Goal: Task Accomplishment & Management: Use online tool/utility

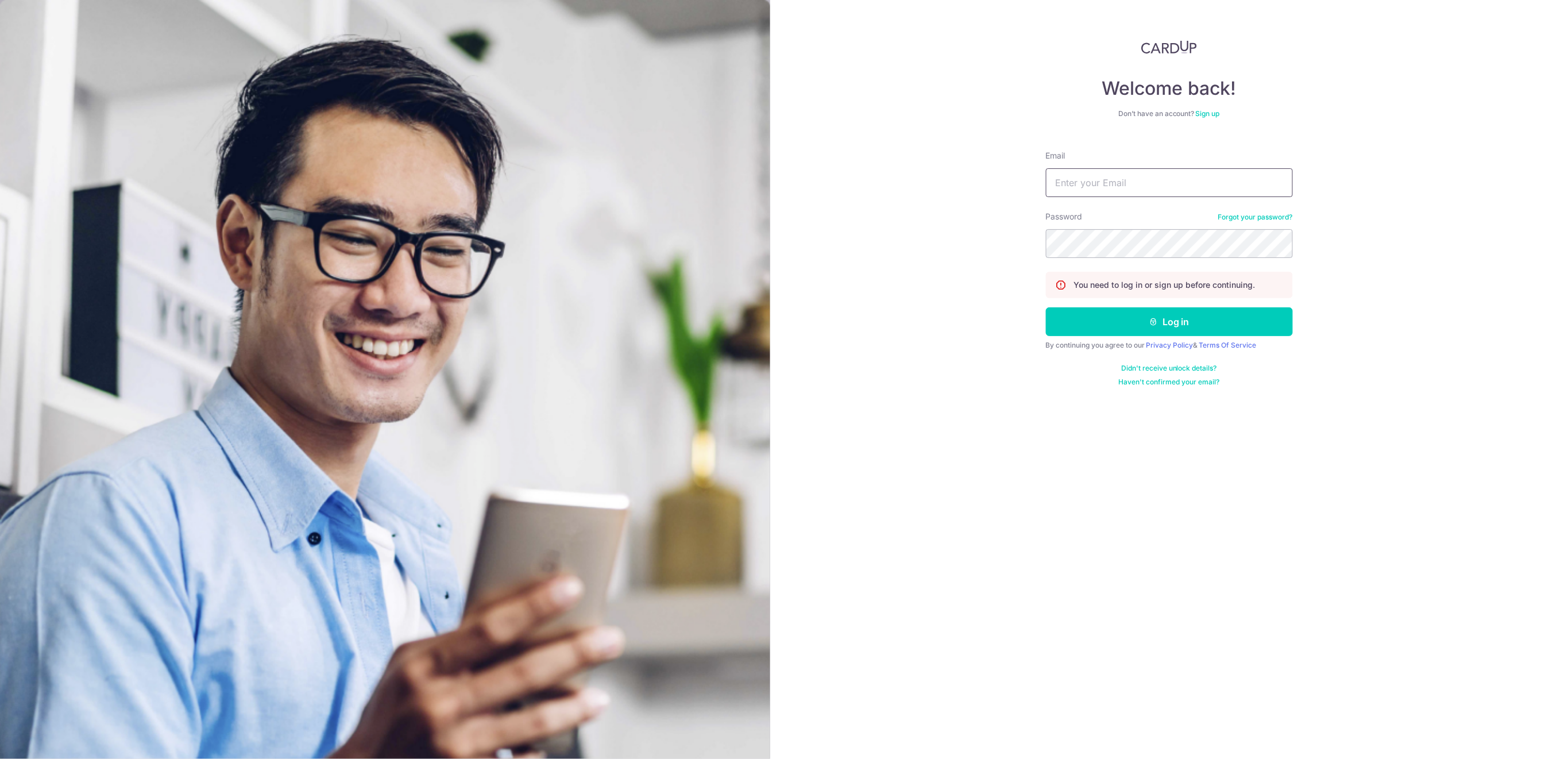
click at [1182, 185] on input "Email" at bounding box center [1169, 183] width 247 height 29
type input "[EMAIL_ADDRESS][DOMAIN_NAME]"
click at [1155, 330] on button "Log in" at bounding box center [1169, 322] width 247 height 29
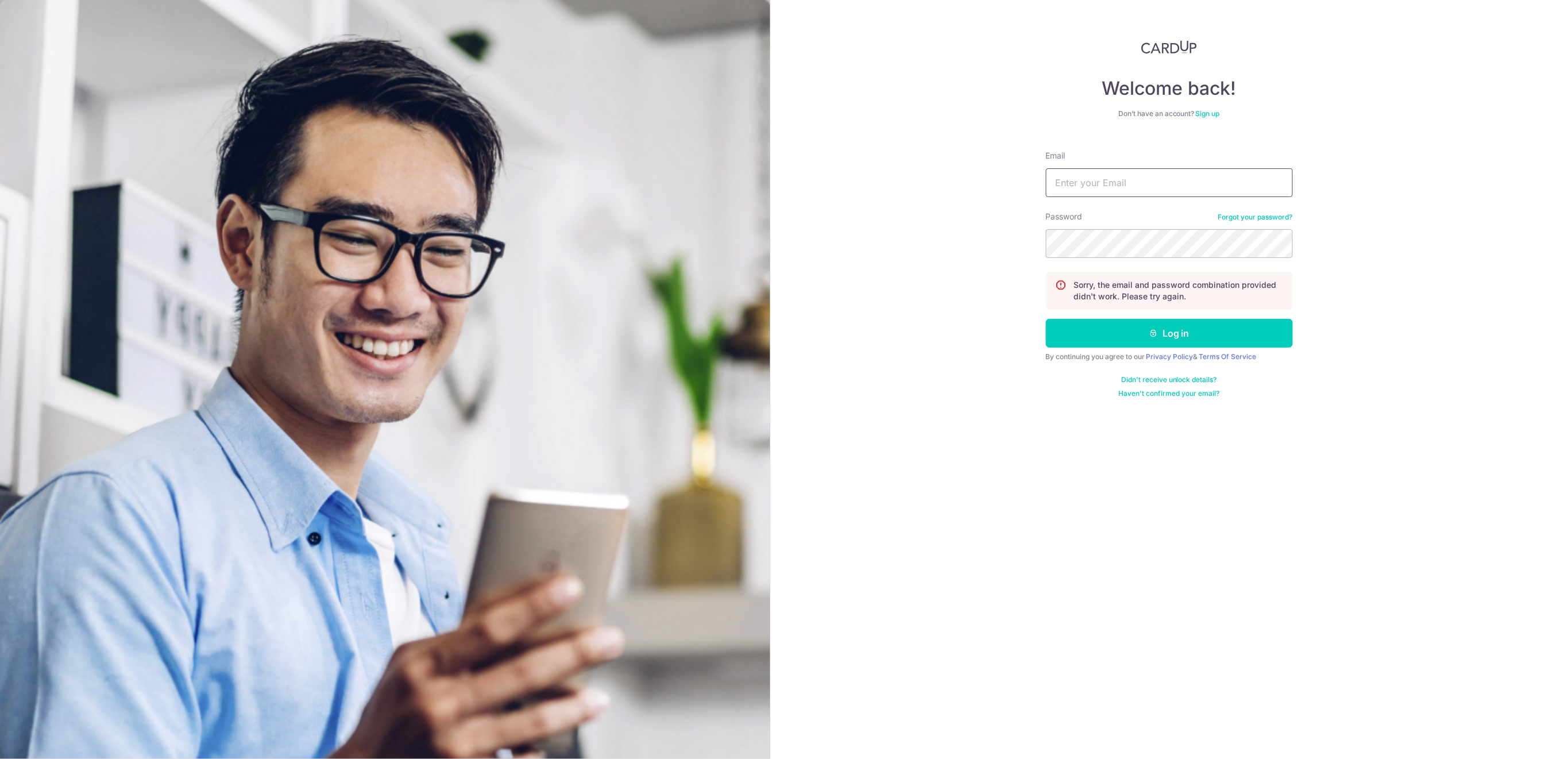
click at [1178, 187] on input "Email" at bounding box center [1169, 183] width 247 height 29
type input "[EMAIL_ADDRESS][DOMAIN_NAME]"
click at [1238, 330] on button "Log in" at bounding box center [1169, 334] width 247 height 29
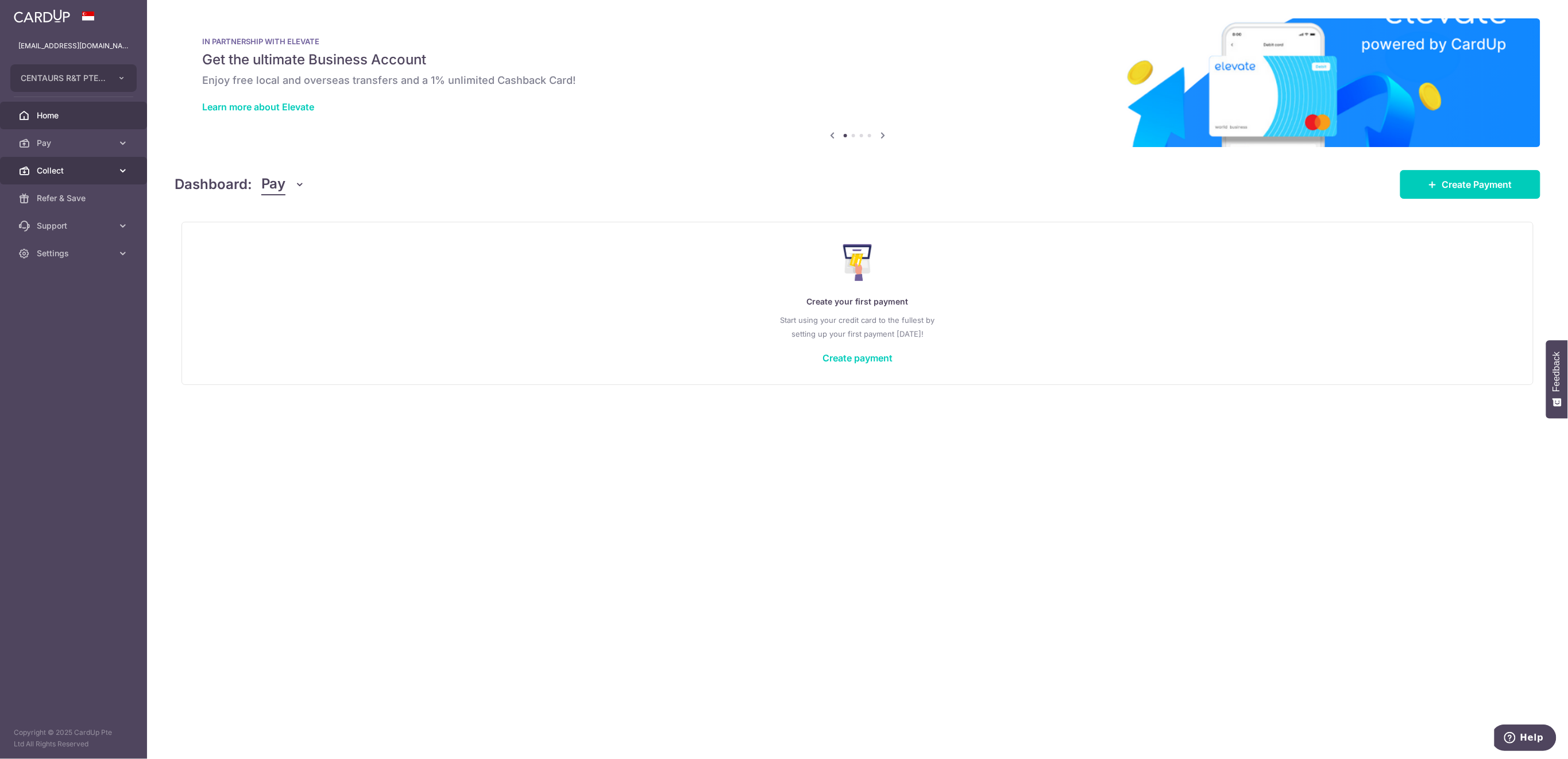
click at [88, 173] on span "Collect" at bounding box center [74, 170] width 76 height 11
click at [77, 254] on span "Payment Requests" at bounding box center [74, 253] width 76 height 11
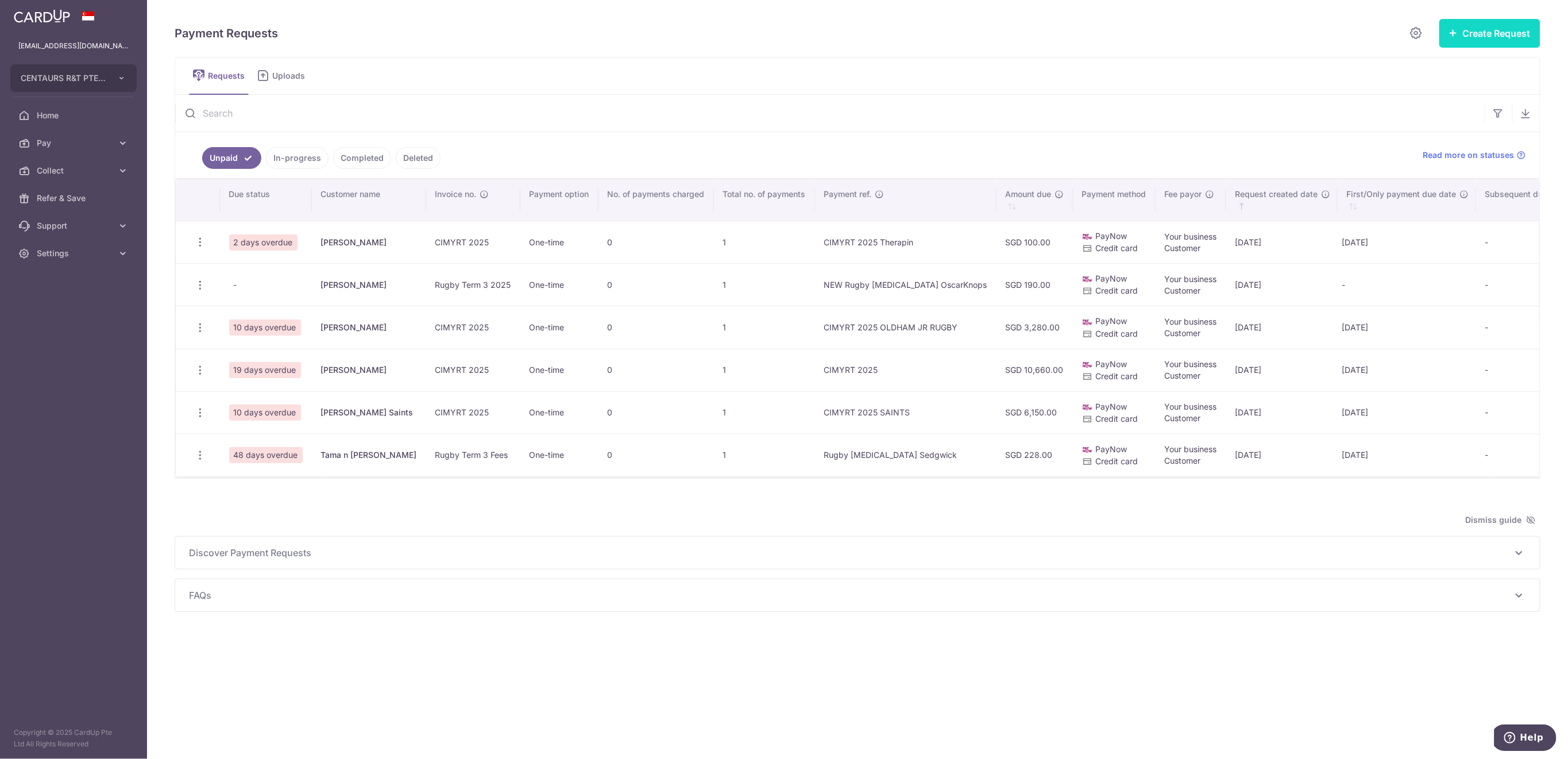
click at [1468, 36] on button "Create Request" at bounding box center [1490, 34] width 101 height 29
click at [1439, 97] on span "Multiple Requests" at bounding box center [1472, 96] width 119 height 14
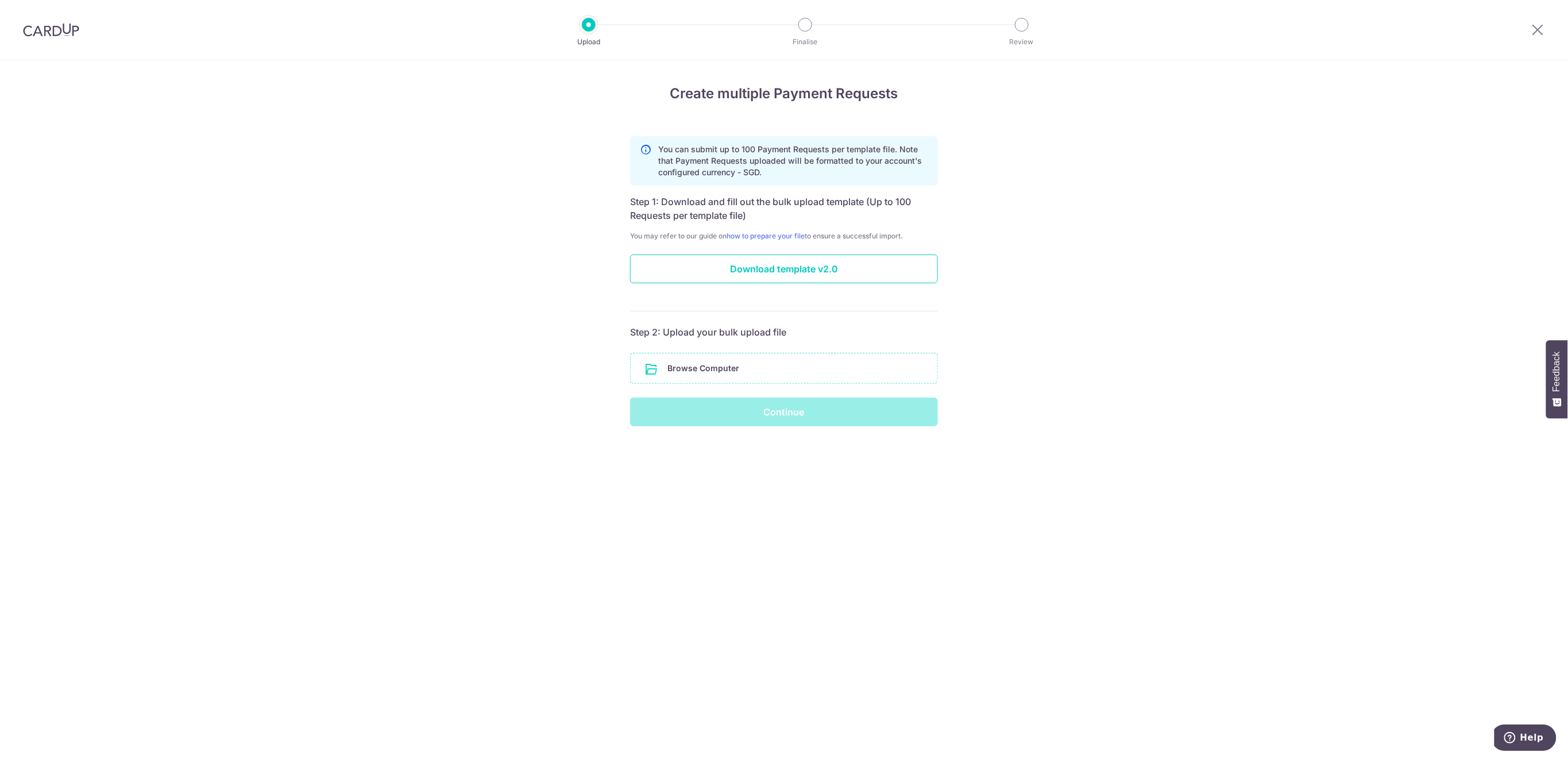
click at [758, 371] on input "file" at bounding box center [784, 368] width 306 height 30
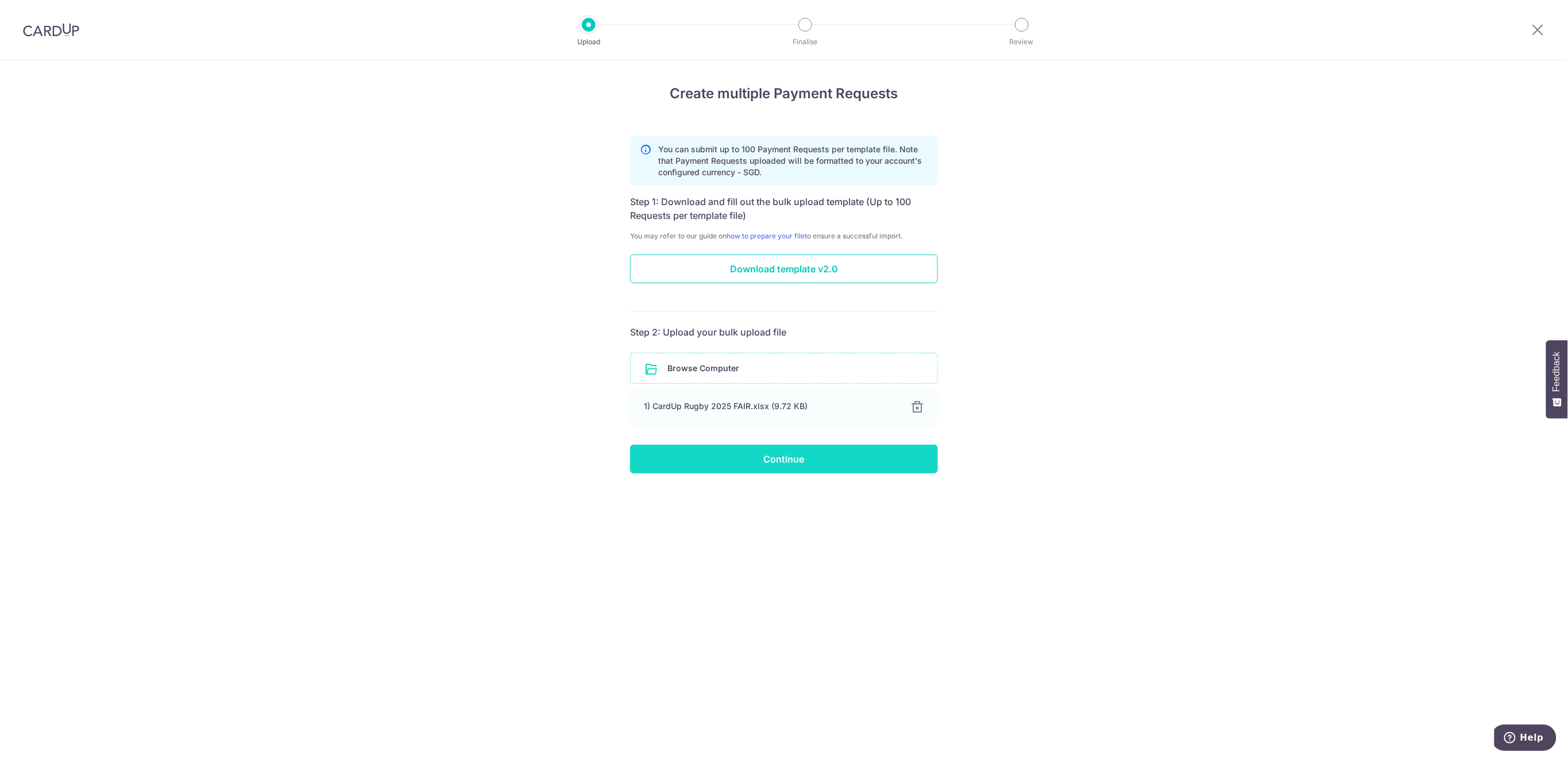
click at [802, 468] on input "Continue" at bounding box center [784, 460] width 308 height 29
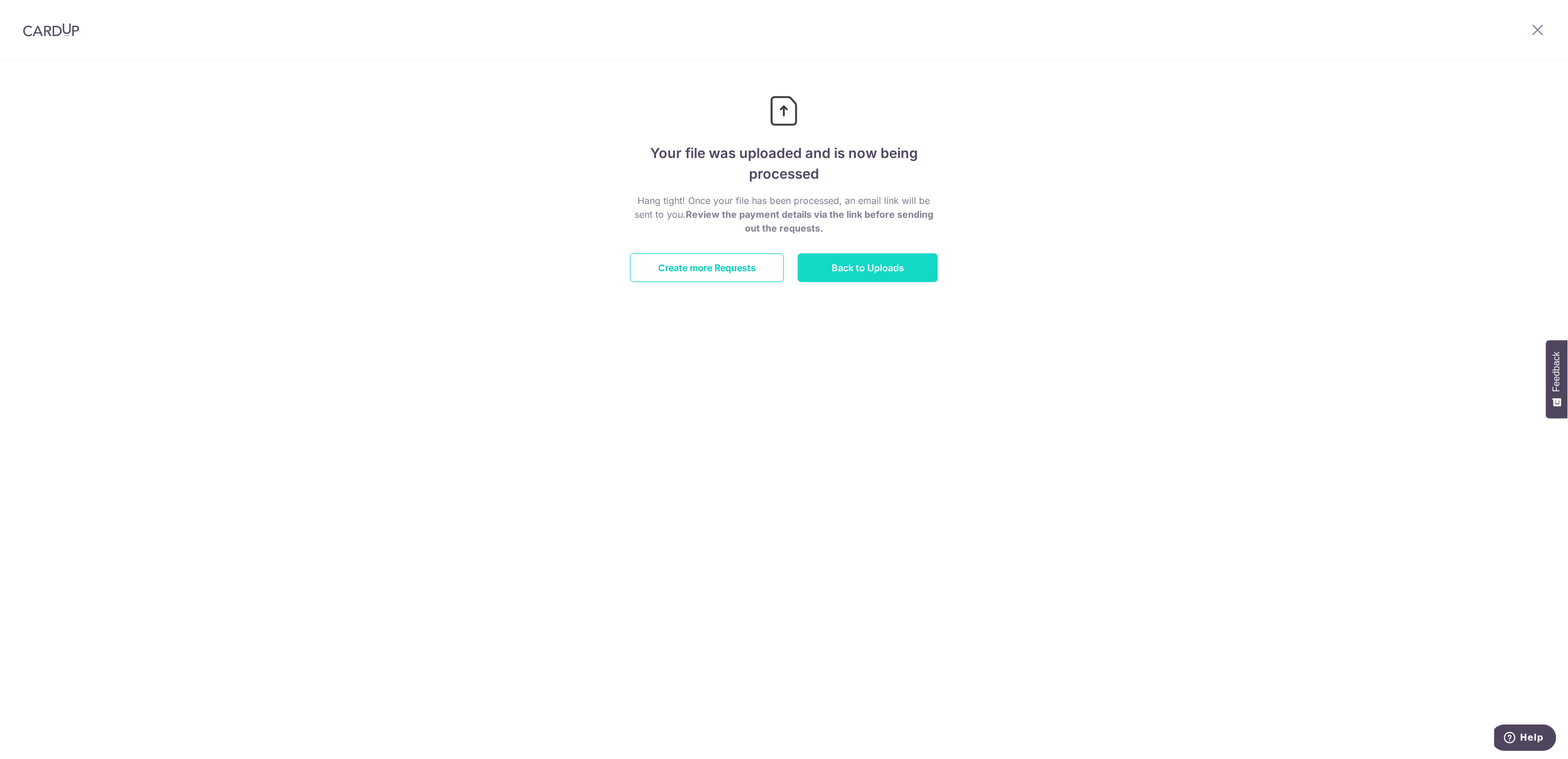
click at [867, 268] on link "Back to Uploads" at bounding box center [868, 268] width 140 height 29
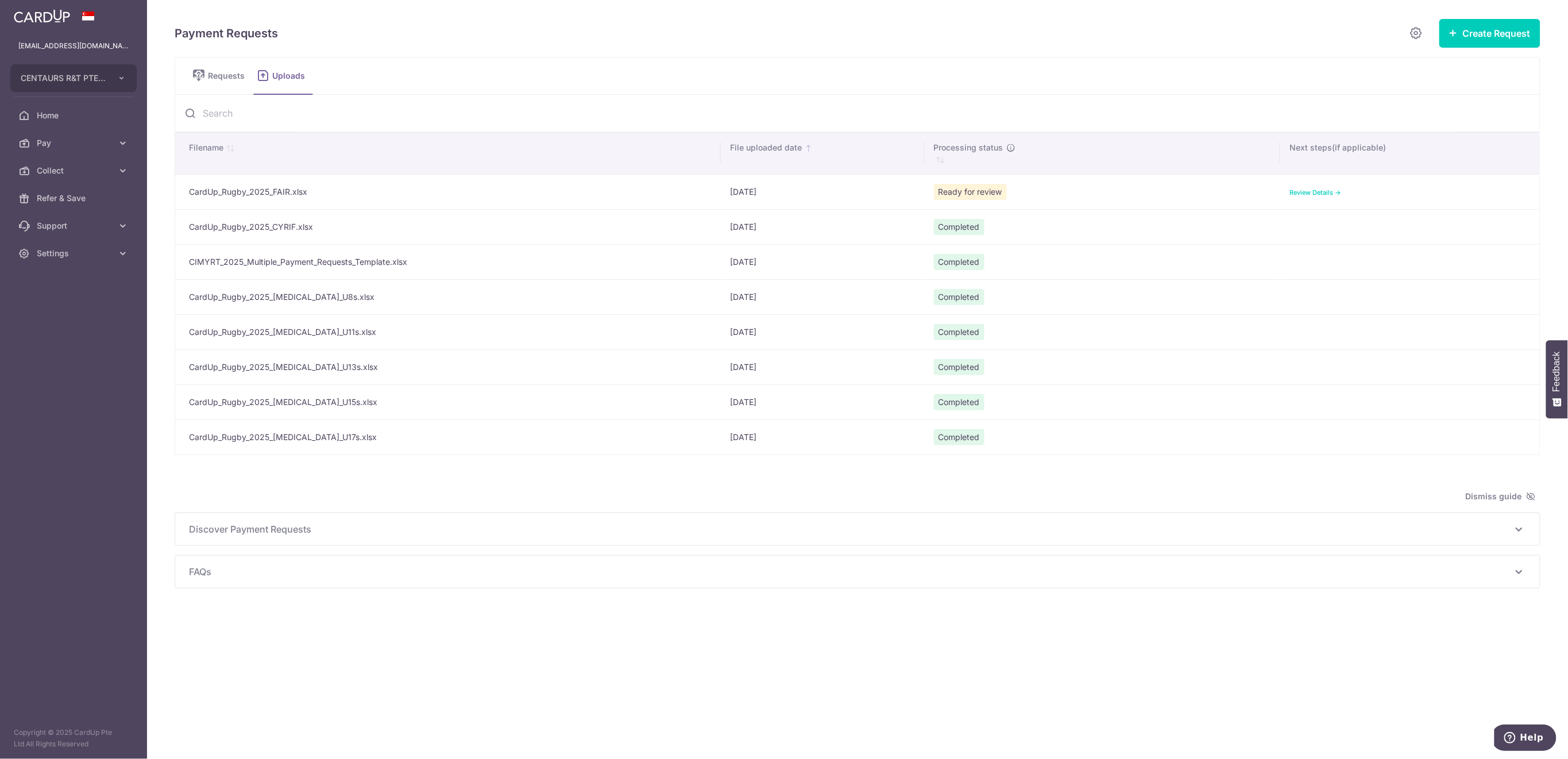
click at [1326, 192] on link "Review Details ->" at bounding box center [1316, 193] width 51 height 8
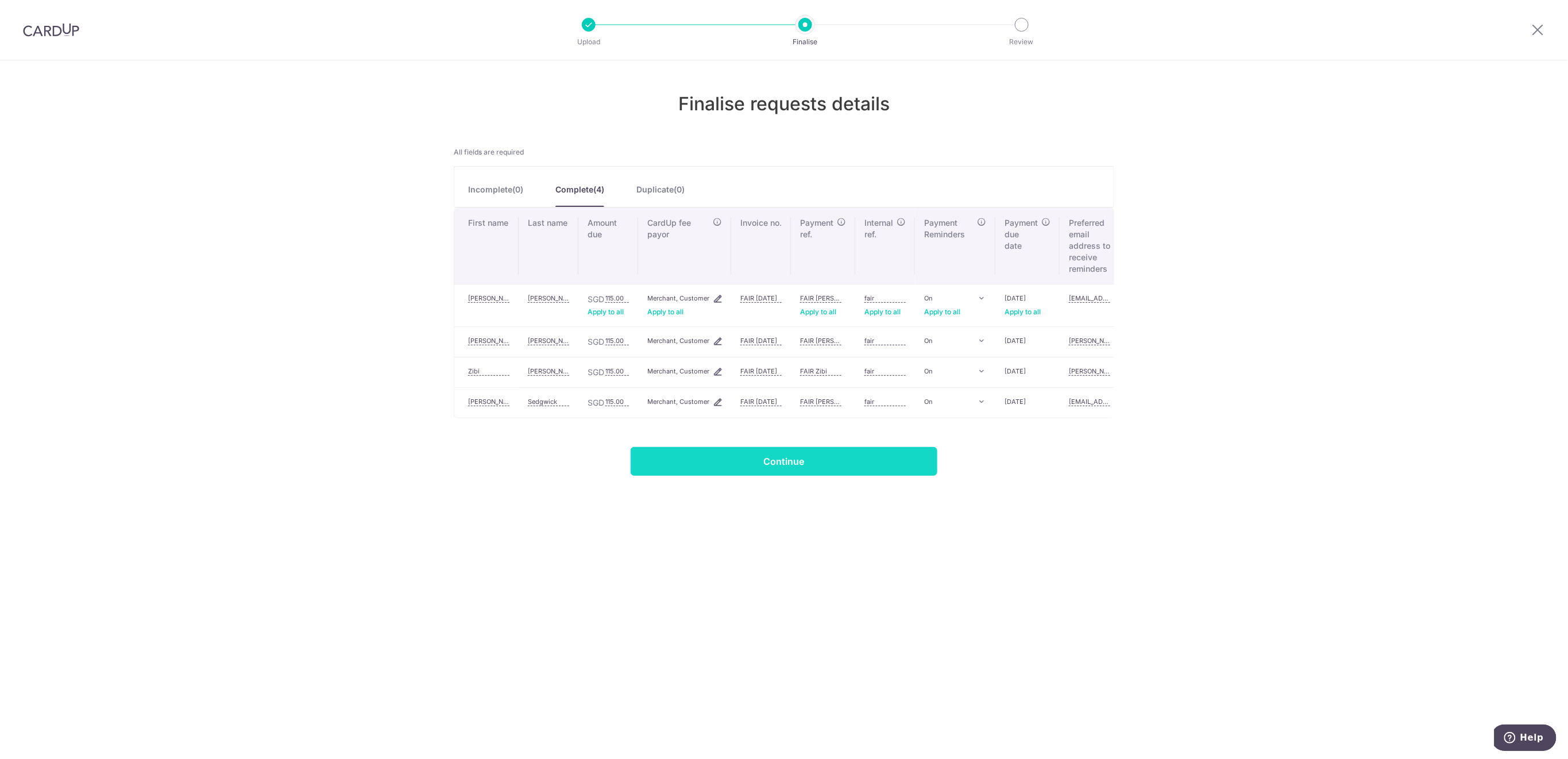
click at [861, 473] on input "Continue" at bounding box center [784, 462] width 306 height 29
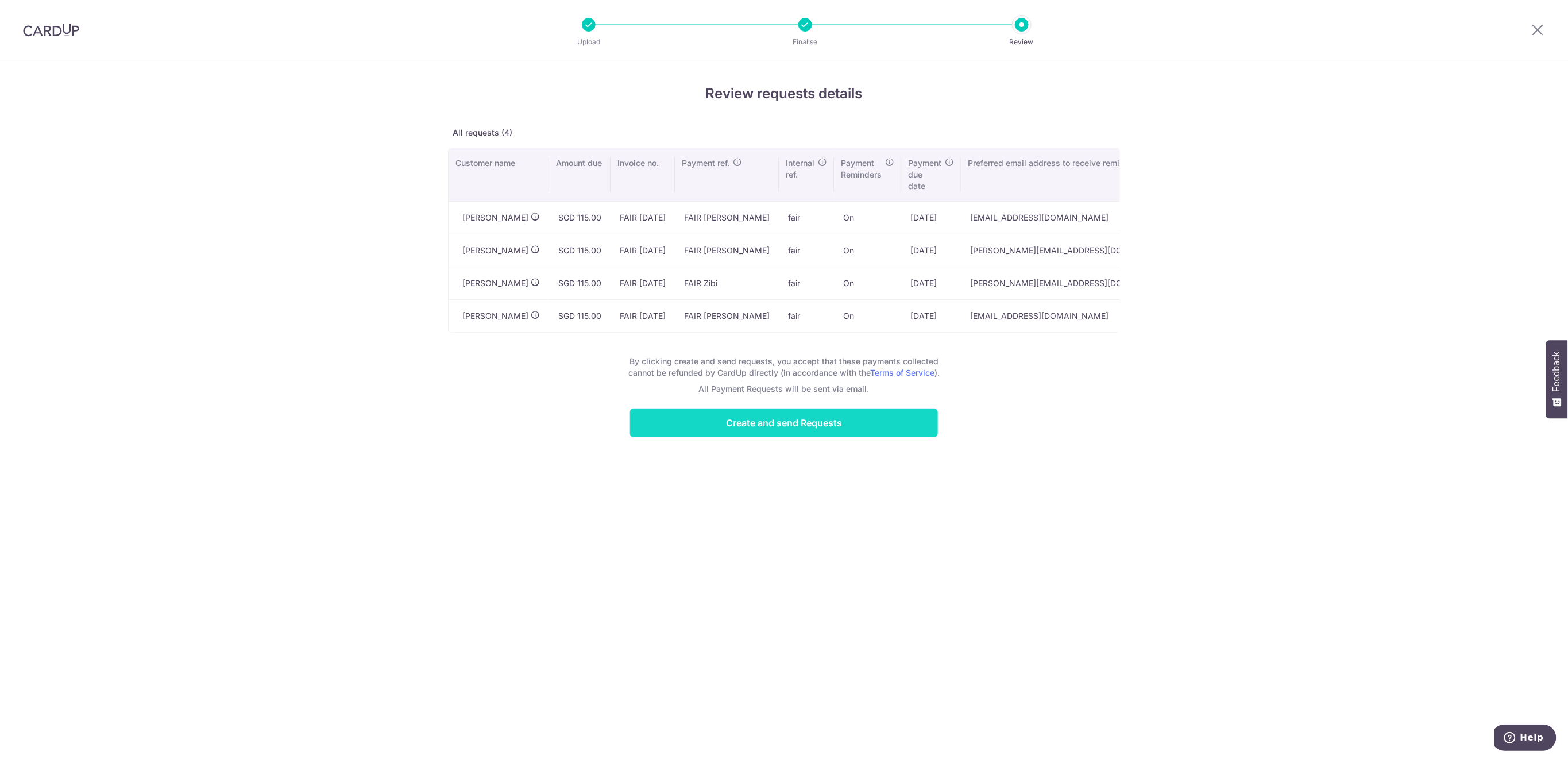
click at [861, 437] on input "Create and send Requests" at bounding box center [784, 423] width 308 height 29
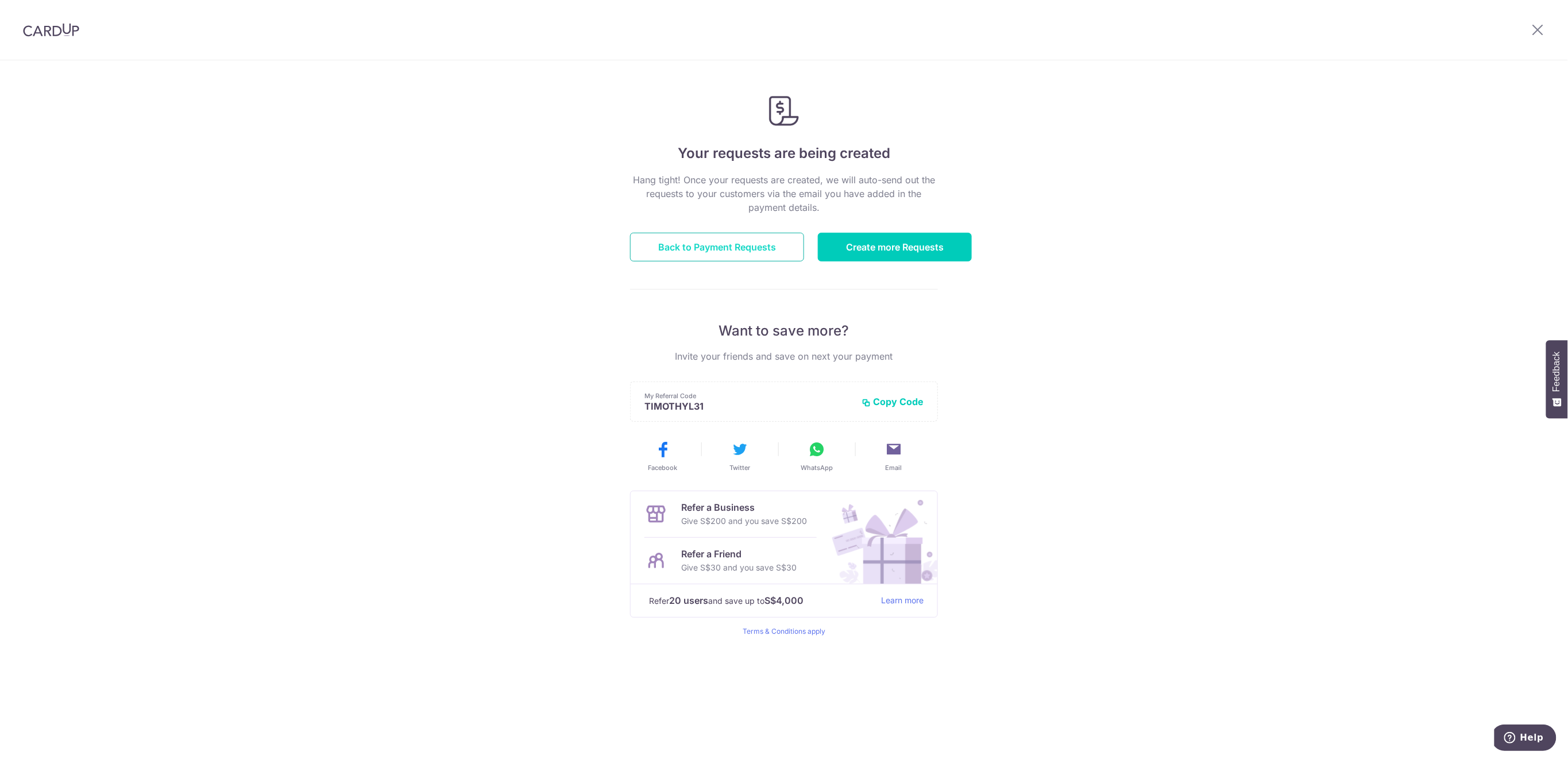
click at [736, 244] on link "Back to Payment Requests" at bounding box center [717, 247] width 174 height 29
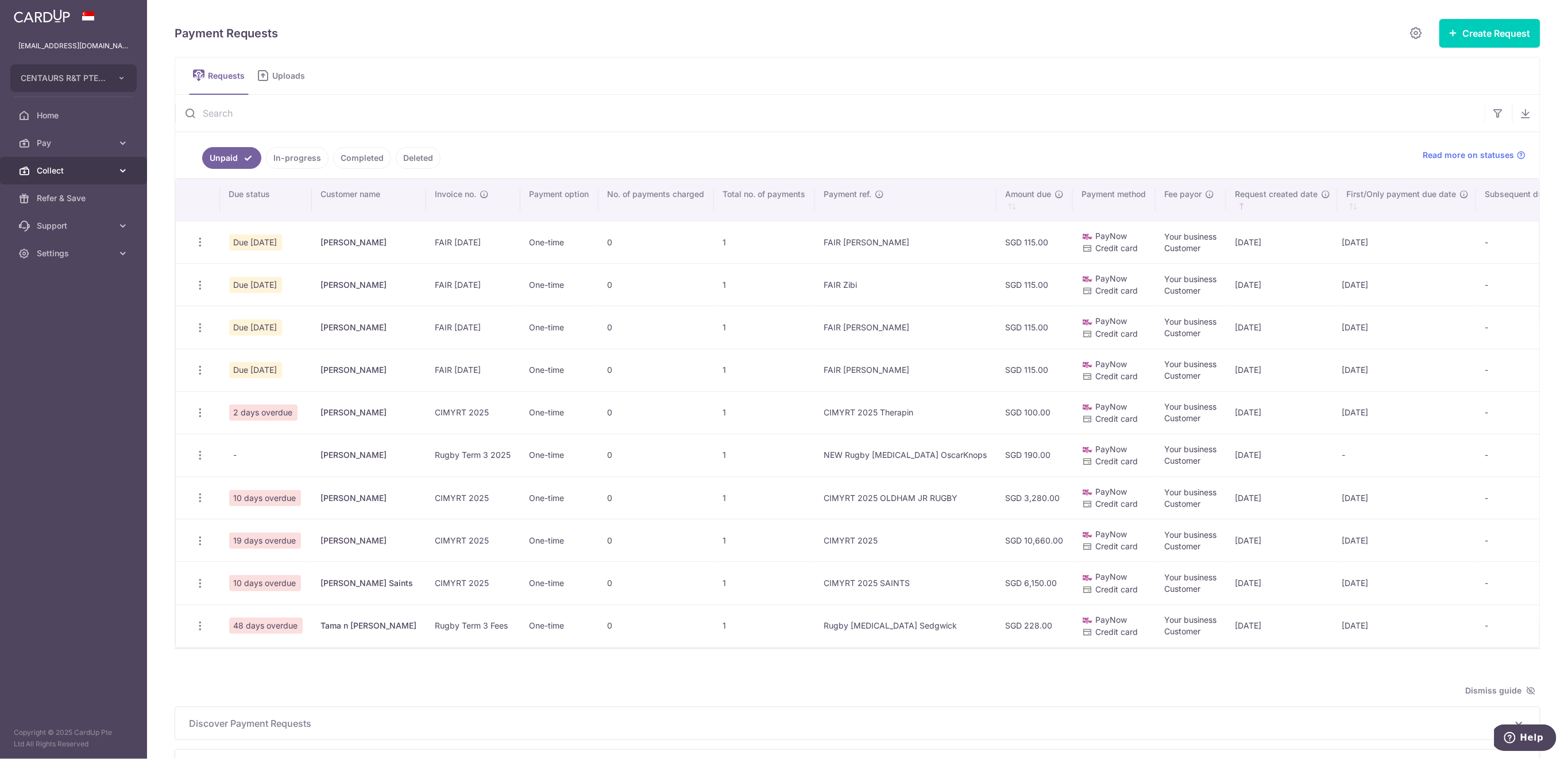
click at [78, 173] on span "Collect" at bounding box center [74, 170] width 76 height 11
click at [83, 203] on span "Dashboard" at bounding box center [74, 198] width 76 height 11
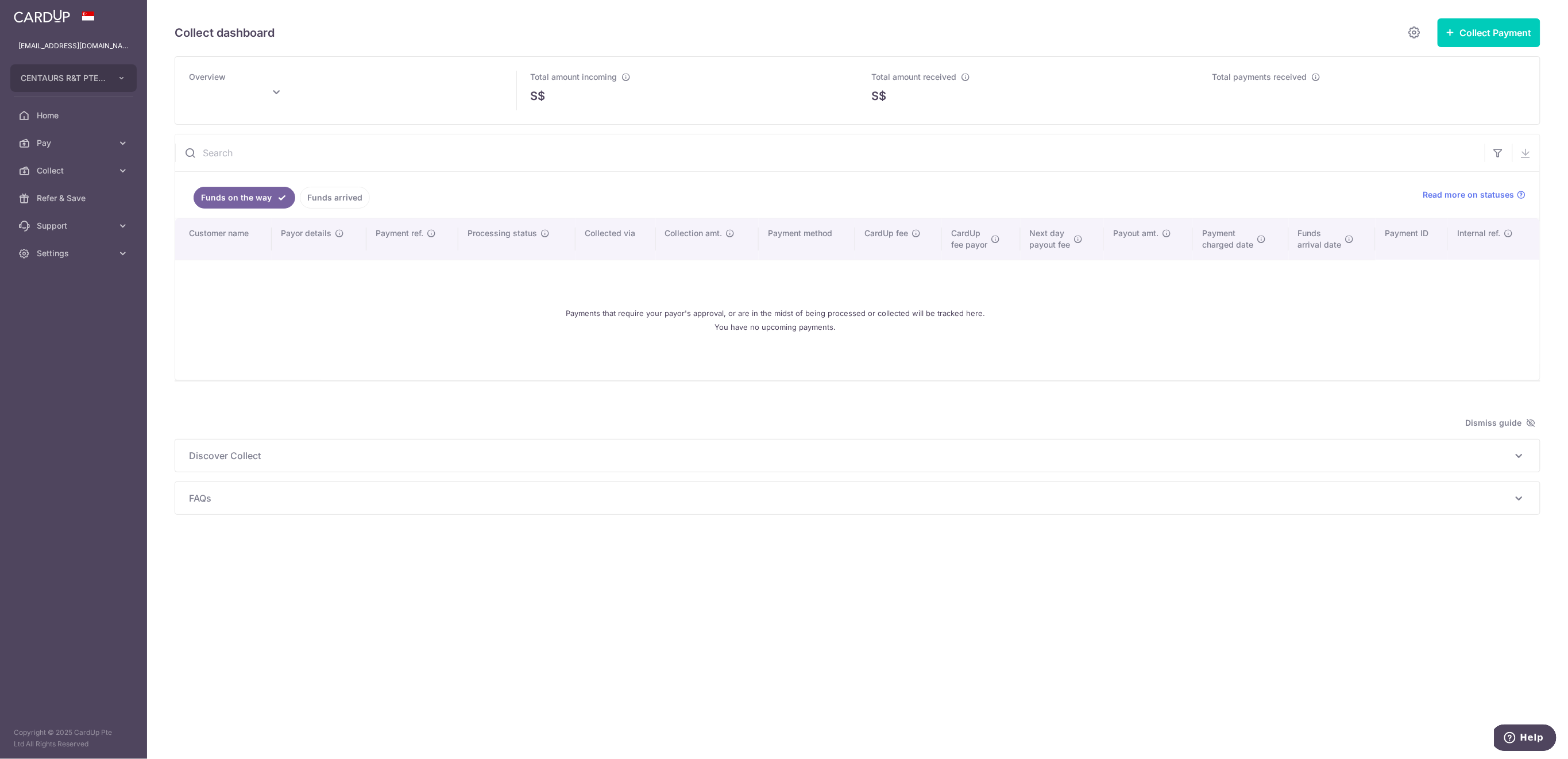
click at [347, 198] on link "Funds arrived" at bounding box center [335, 197] width 70 height 22
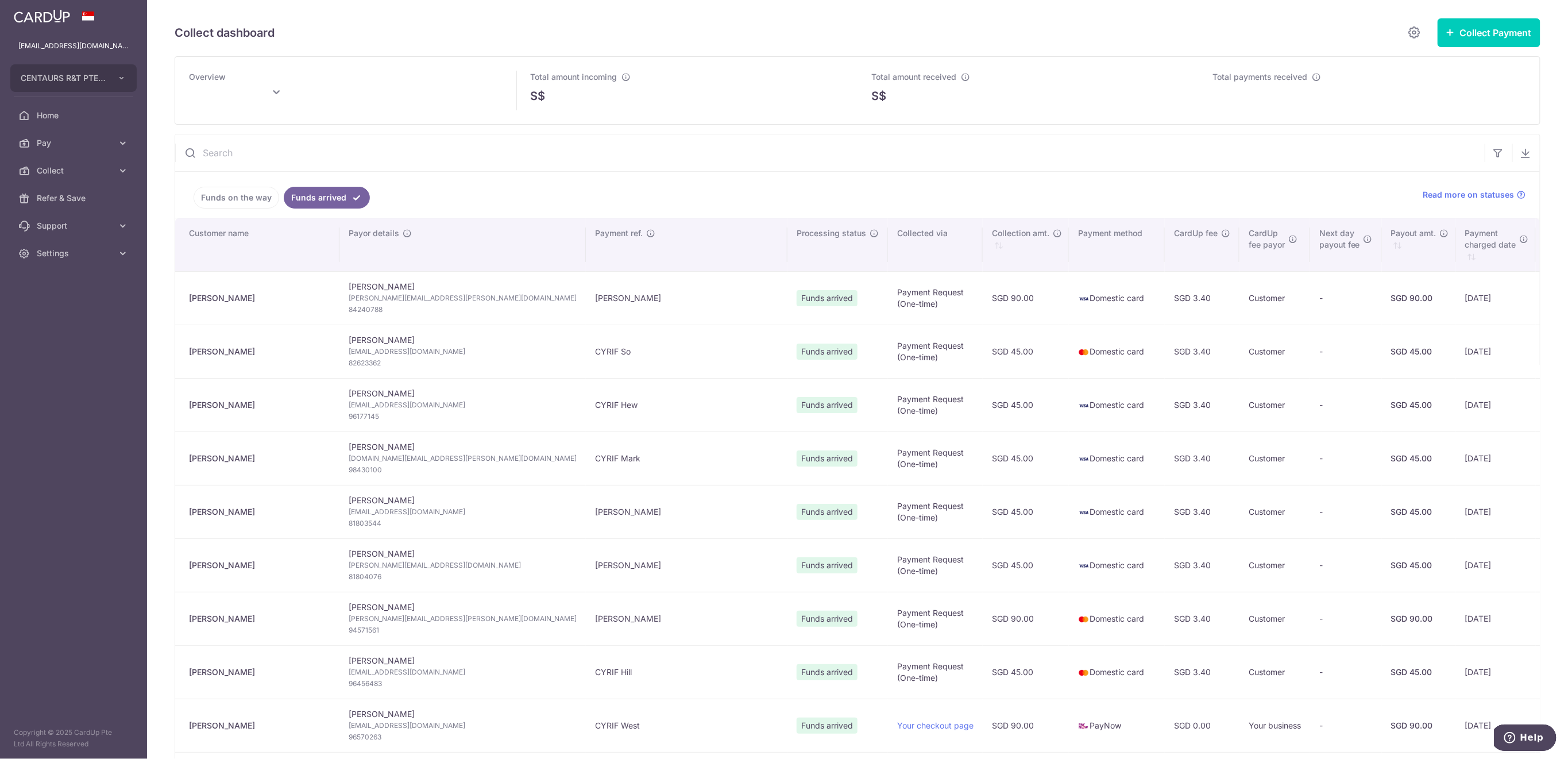
type input "October 2025"
click at [123, 261] on link "Settings" at bounding box center [73, 253] width 147 height 28
click at [105, 309] on span "Logout" at bounding box center [74, 308] width 76 height 11
